Goal: Task Accomplishment & Management: Complete application form

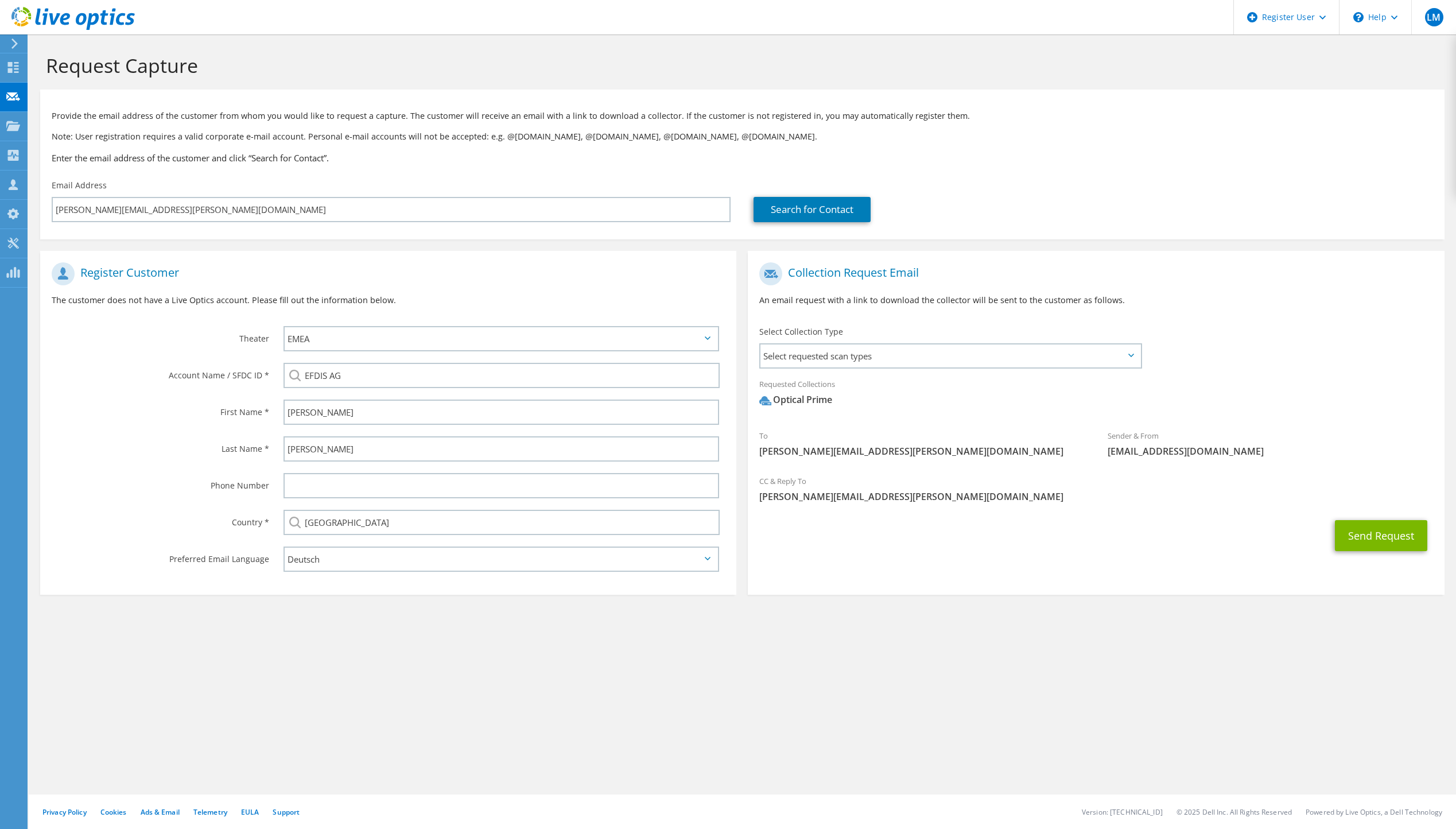
select select "2"
select select "de-DE"
drag, startPoint x: 1066, startPoint y: 691, endPoint x: 983, endPoint y: 697, distance: 83.2
click at [983, 697] on div "Request Capture Provide the email address of the customer from whom you would l…" at bounding box center [742, 431] width 1428 height 795
click at [1141, 697] on div "Request Capture Provide the email address of the customer from whom you would l…" at bounding box center [742, 431] width 1428 height 795
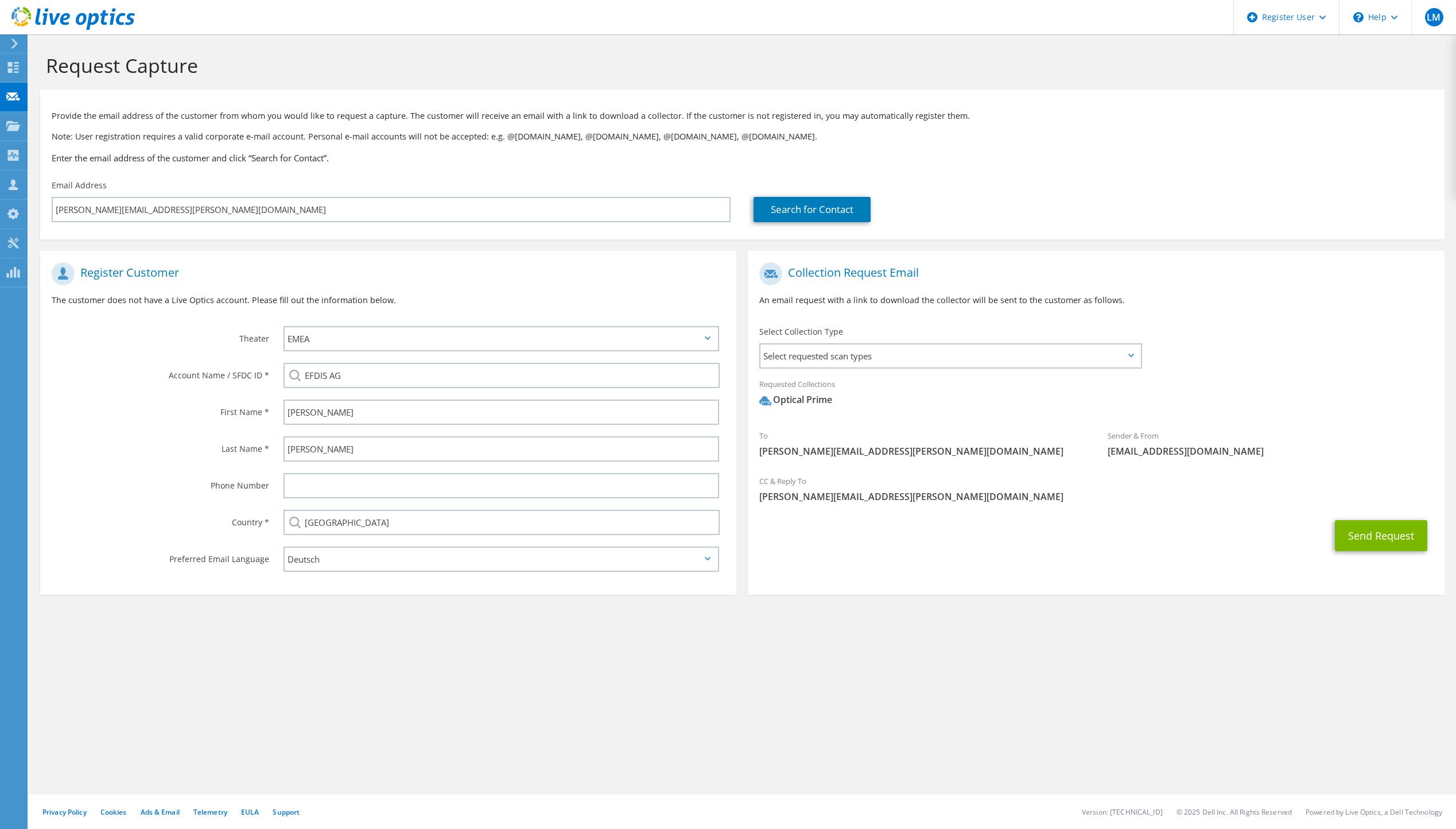
drag, startPoint x: 1166, startPoint y: 684, endPoint x: 1152, endPoint y: 684, distance: 14.0
click at [1152, 684] on div "Request Capture Provide the email address of the customer from whom you would l…" at bounding box center [742, 431] width 1428 height 795
click at [1176, 670] on div "Request Capture Provide the email address of the customer from whom you would l…" at bounding box center [742, 431] width 1428 height 795
click at [1215, 674] on div "Request Capture Provide the email address of the customer from whom you would l…" at bounding box center [742, 431] width 1428 height 795
drag, startPoint x: 1210, startPoint y: 676, endPoint x: 1199, endPoint y: 674, distance: 11.2
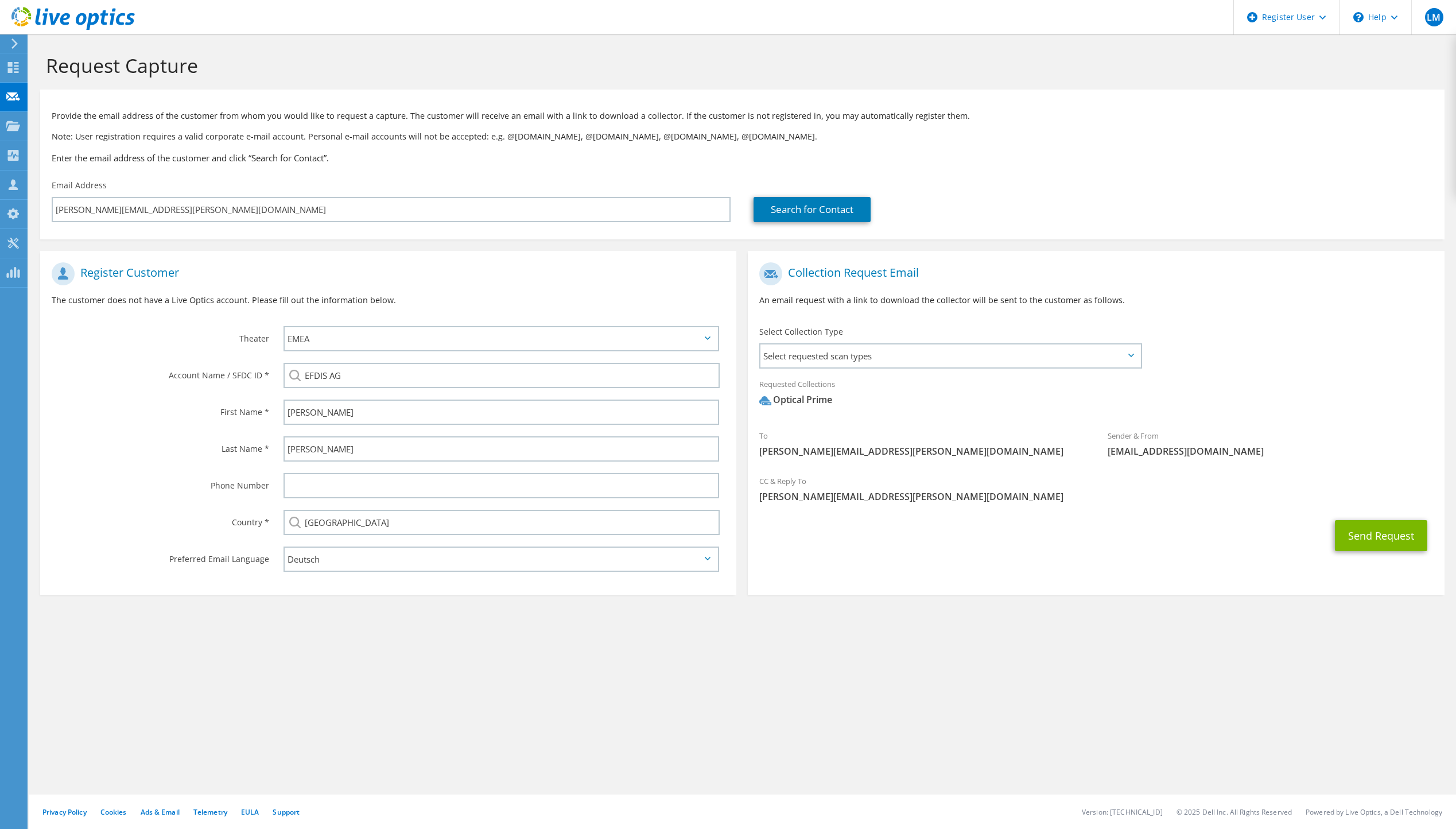
click at [1199, 674] on div "Request Capture Provide the email address of the customer from whom you would l…" at bounding box center [742, 431] width 1428 height 795
drag, startPoint x: 1199, startPoint y: 674, endPoint x: 1190, endPoint y: 685, distance: 14.2
click at [1178, 688] on div "Request Capture Provide the email address of the customer from whom you would l…" at bounding box center [742, 431] width 1428 height 795
click at [1193, 684] on div "Request Capture Provide the email address of the customer from whom you would l…" at bounding box center [742, 431] width 1428 height 795
drag, startPoint x: 1191, startPoint y: 684, endPoint x: 1177, endPoint y: 690, distance: 15.2
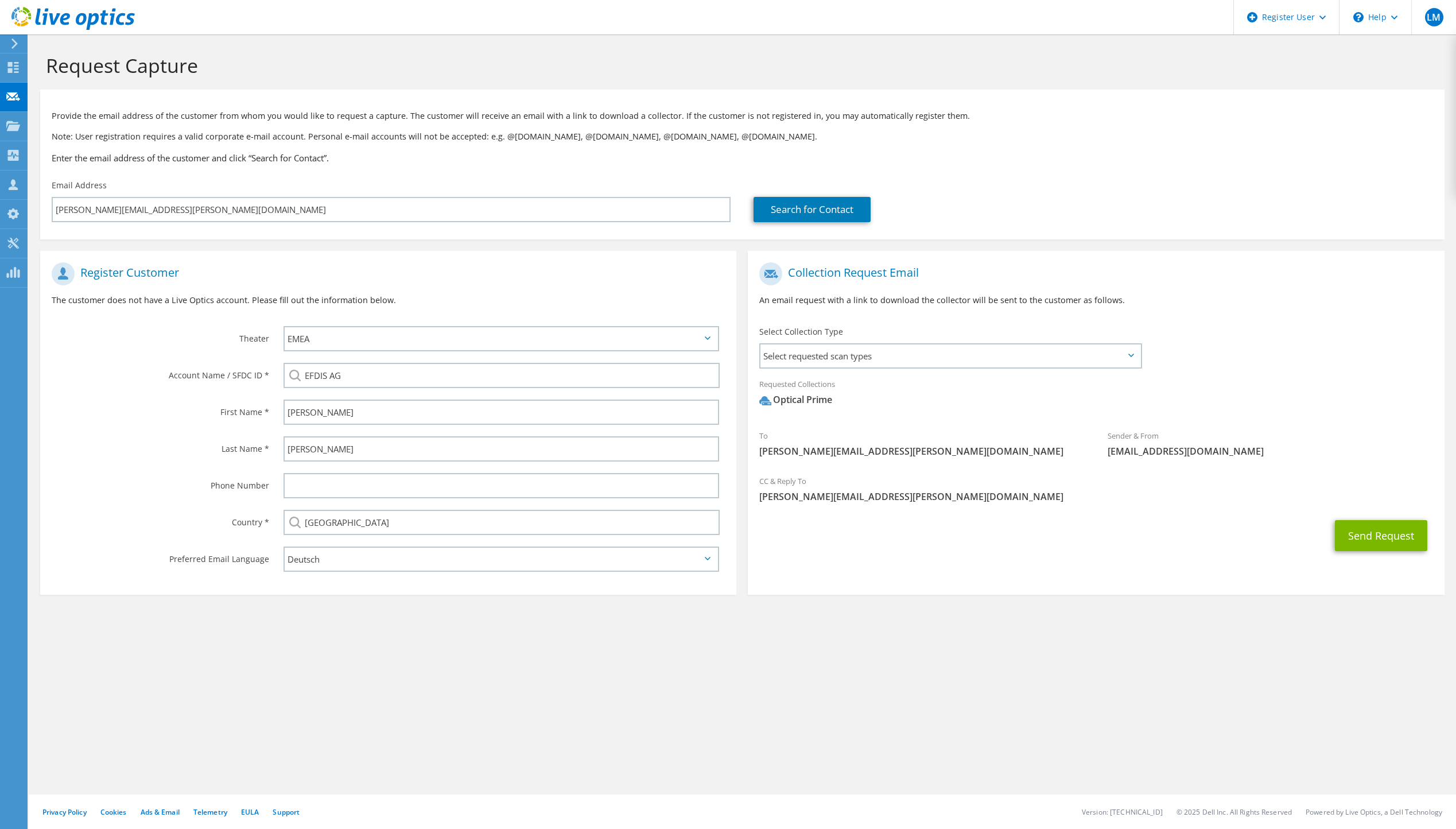
click at [1177, 690] on div "Request Capture Provide the email address of the customer from whom you would l…" at bounding box center [742, 431] width 1428 height 795
click at [1129, 361] on span "Select requested scan types" at bounding box center [950, 355] width 379 height 23
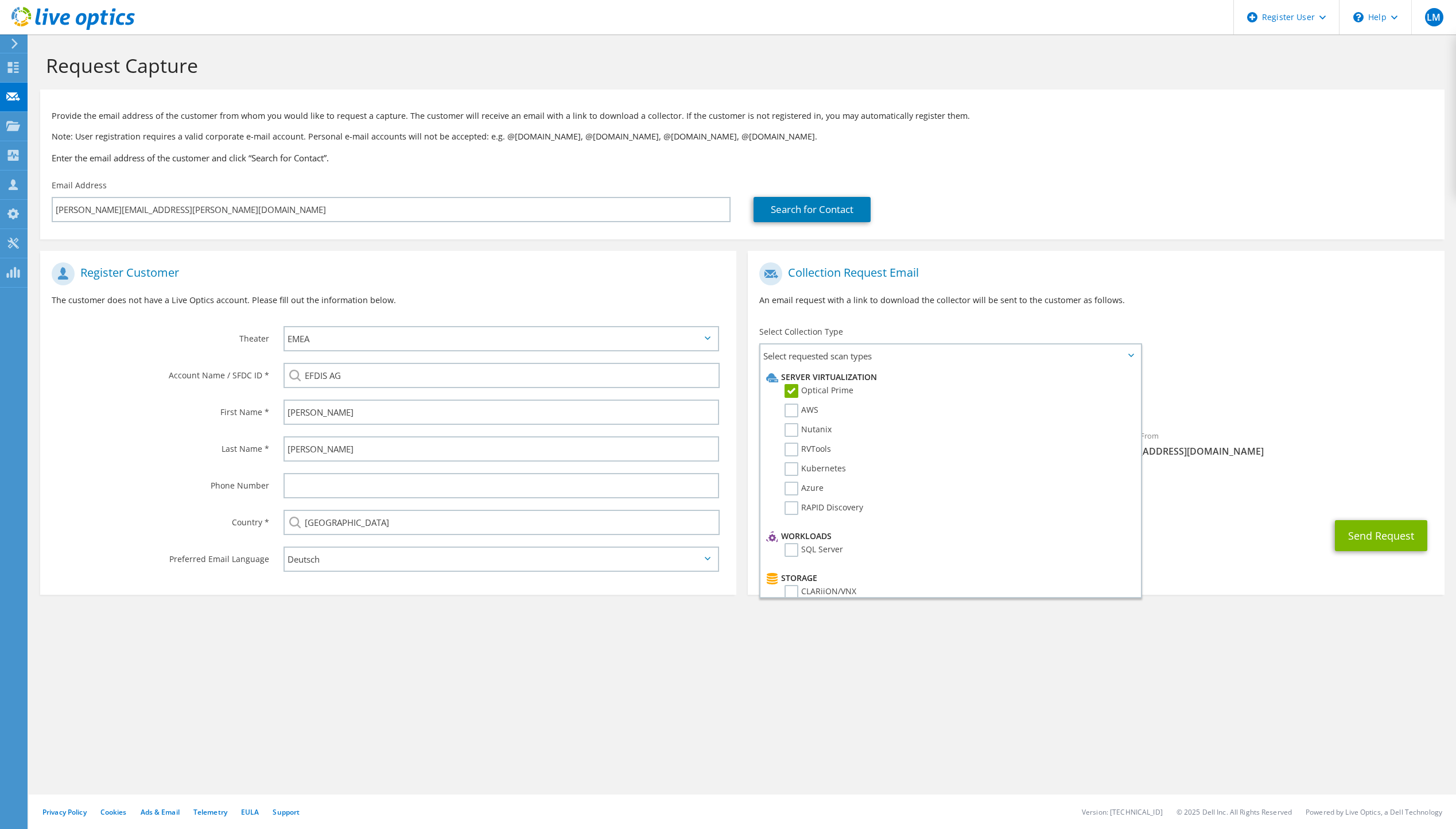
click at [1206, 338] on div "To [PERSON_NAME][EMAIL_ADDRESS][PERSON_NAME][DOMAIN_NAME] Sender & From [EMAIL_…" at bounding box center [1095, 363] width 696 height 212
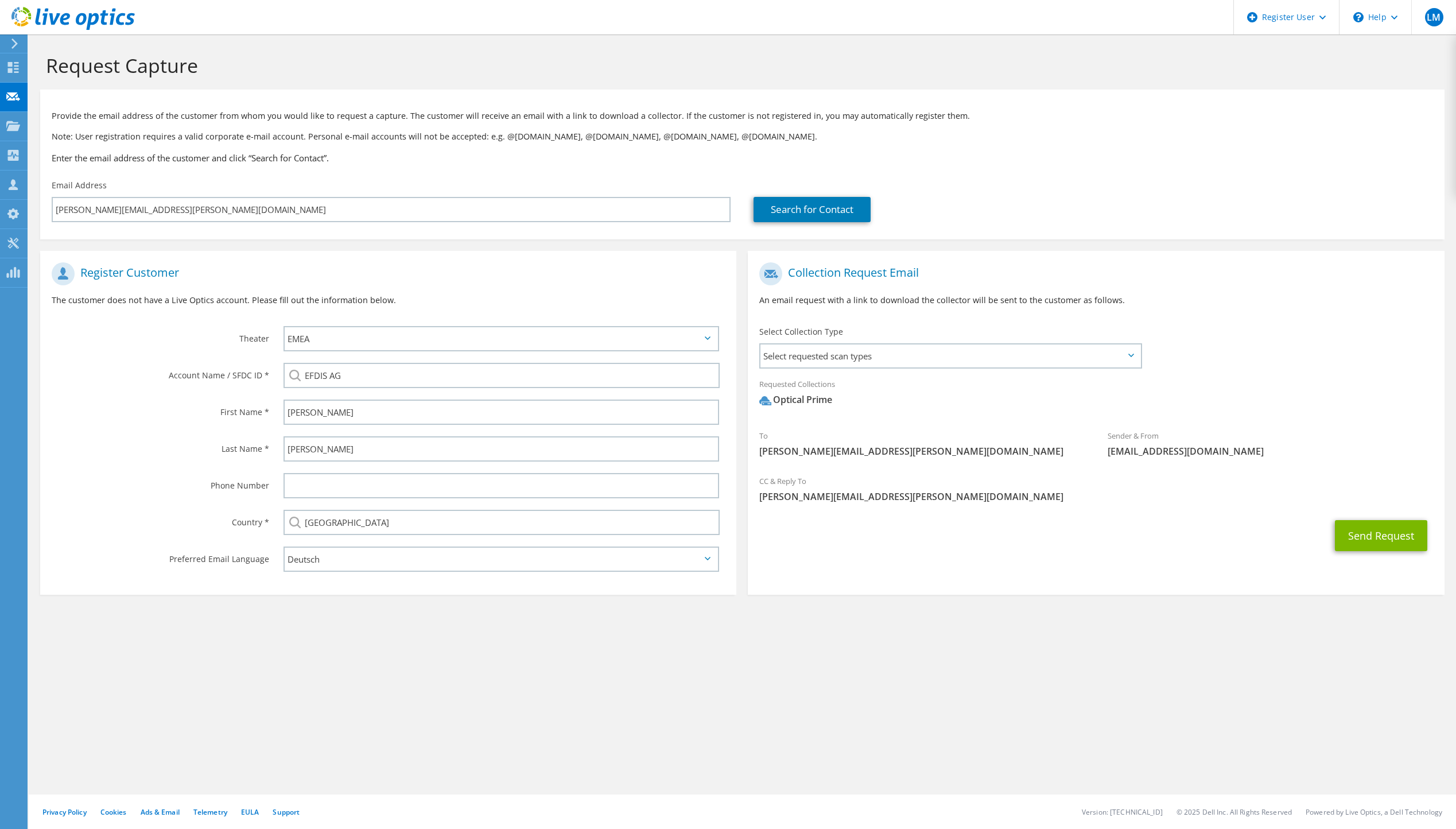
click at [1149, 452] on span "[EMAIL_ADDRESS][DOMAIN_NAME]" at bounding box center [1271, 451] width 326 height 13
drag, startPoint x: 1149, startPoint y: 452, endPoint x: 1102, endPoint y: 453, distance: 47.0
click at [1102, 453] on div "Sender & From [EMAIL_ADDRESS][DOMAIN_NAME]" at bounding box center [1270, 443] width 348 height 39
copy span "[EMAIL_ADDRESS][DOMAIN_NAME]"
